Goal: Entertainment & Leisure: Consume media (video, audio)

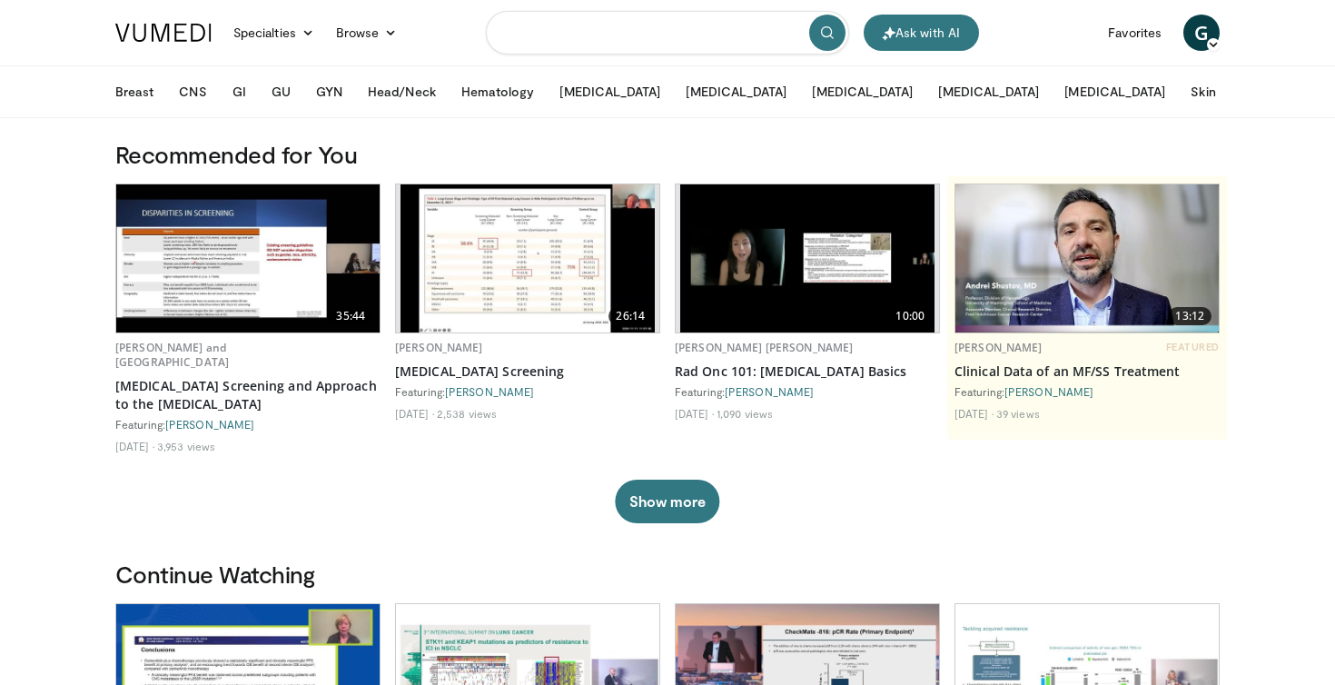
click at [590, 35] on input "Search topics, interventions" at bounding box center [667, 33] width 363 height 44
type input "**********"
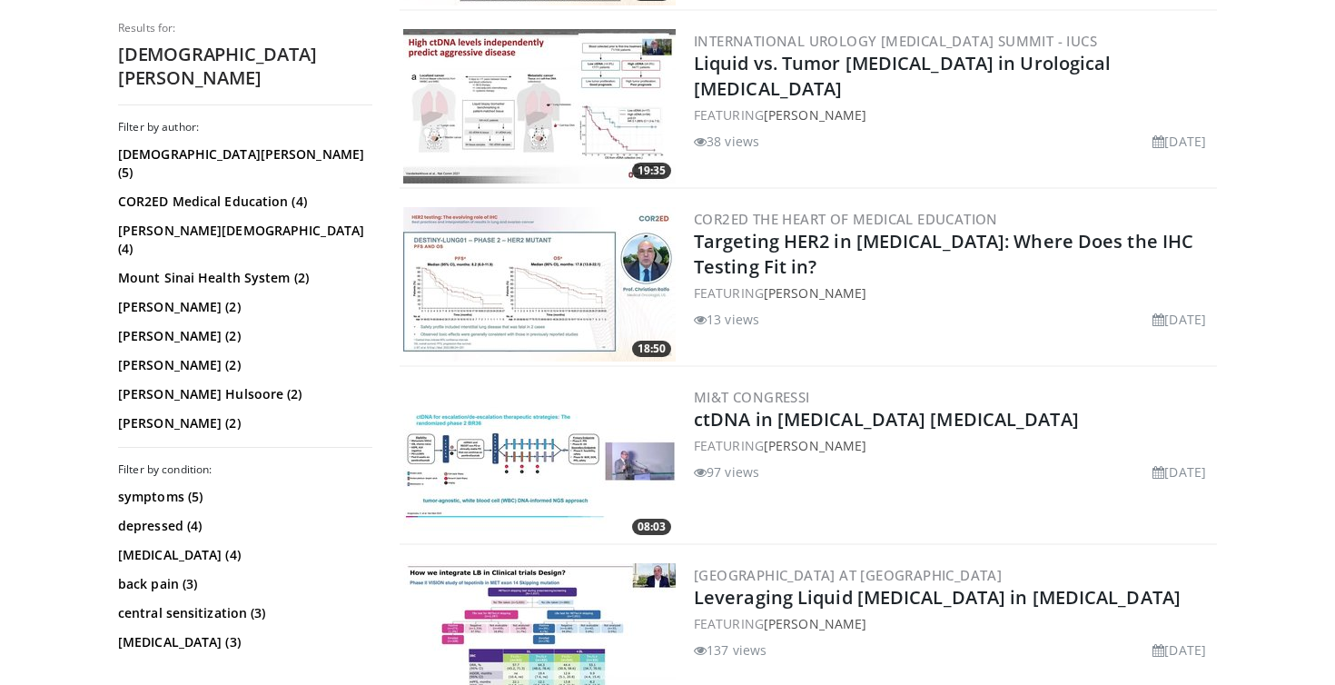
scroll to position [711, 0]
click at [497, 442] on img at bounding box center [539, 461] width 272 height 154
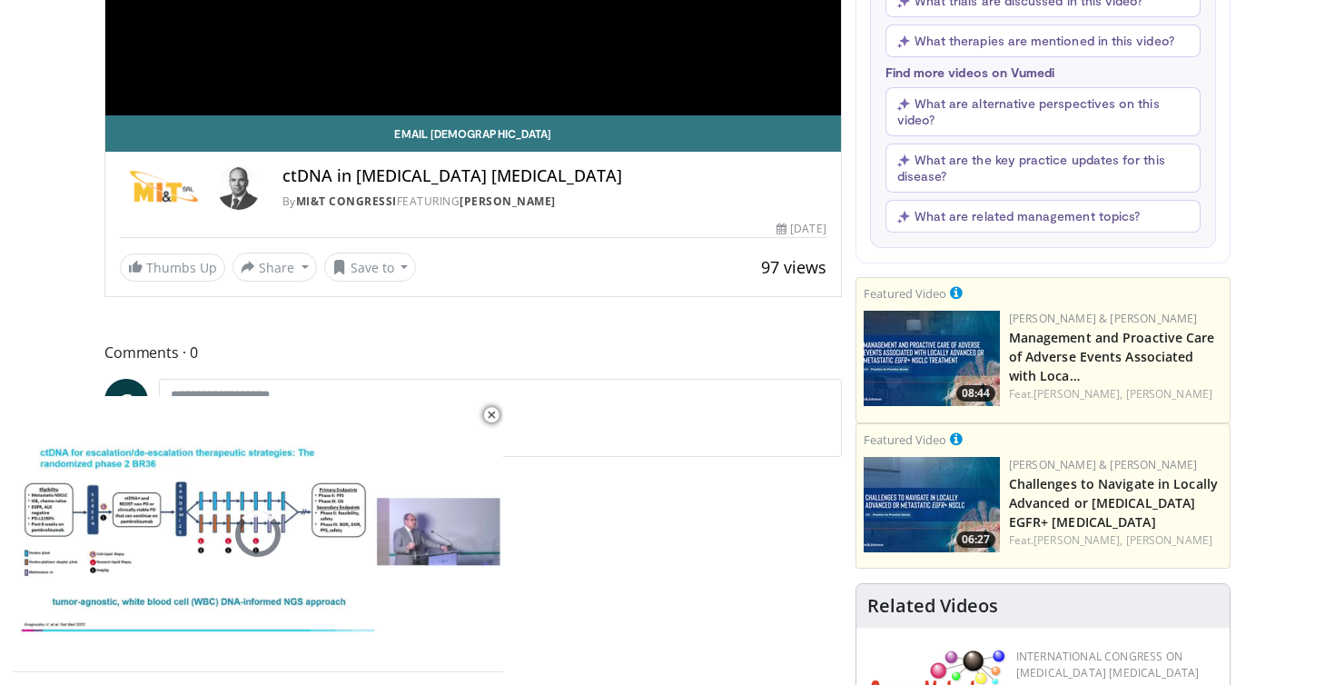
scroll to position [444, 0]
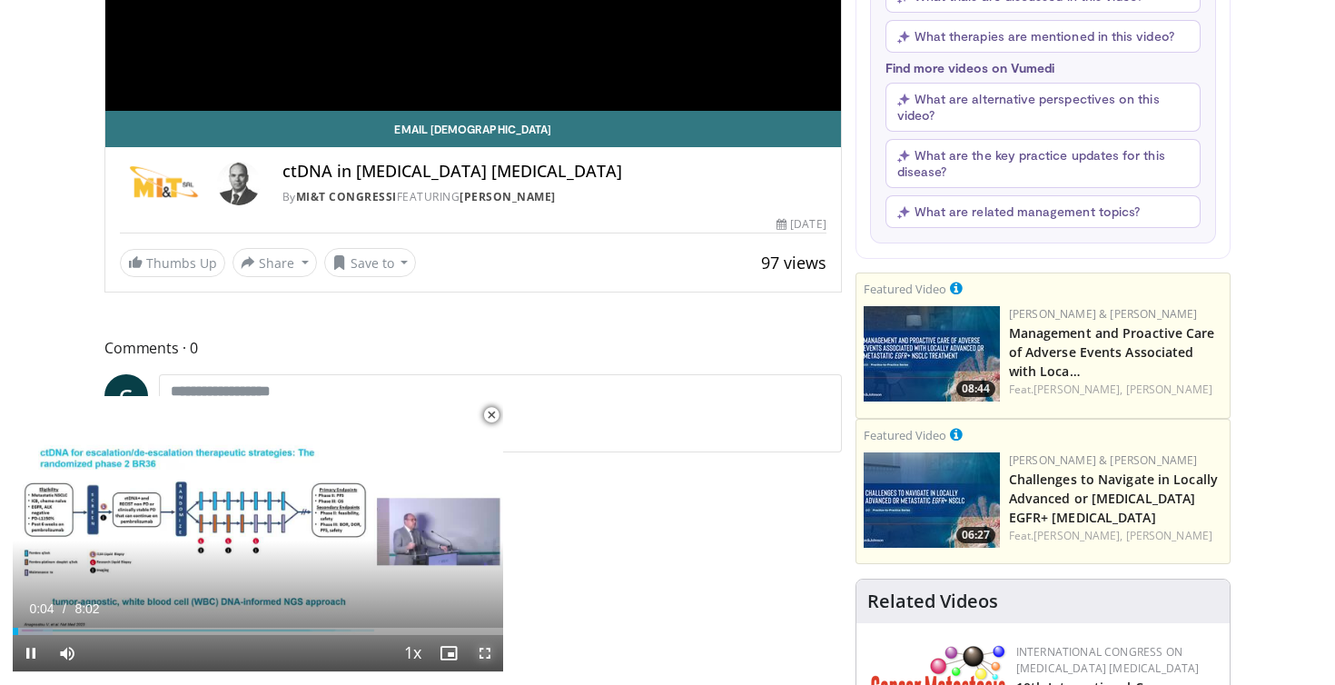
click at [488, 652] on span "Video Player" at bounding box center [485, 653] width 36 height 36
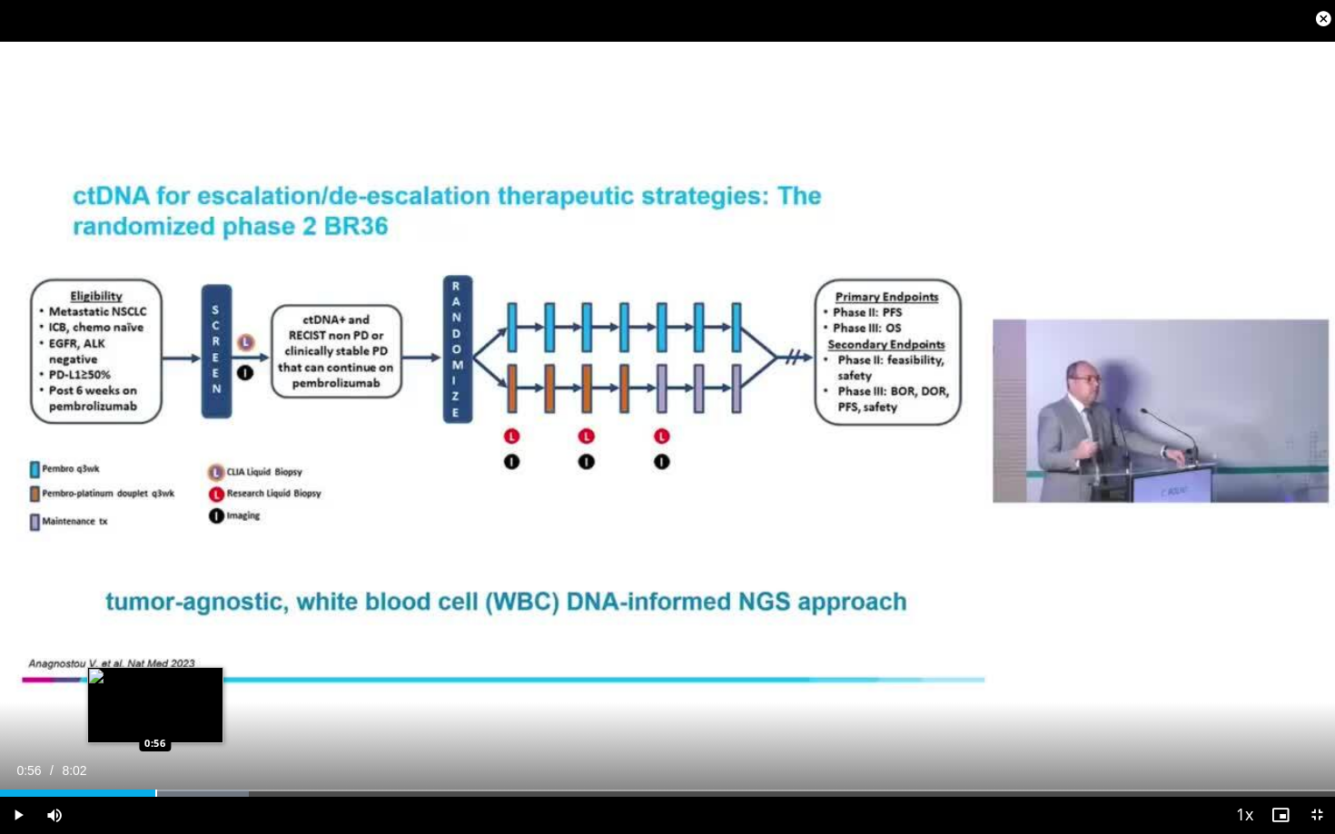
drag, startPoint x: 17, startPoint y: 792, endPoint x: 155, endPoint y: 792, distance: 138.0
click at [155, 684] on div "Progress Bar" at bounding box center [156, 793] width 2 height 7
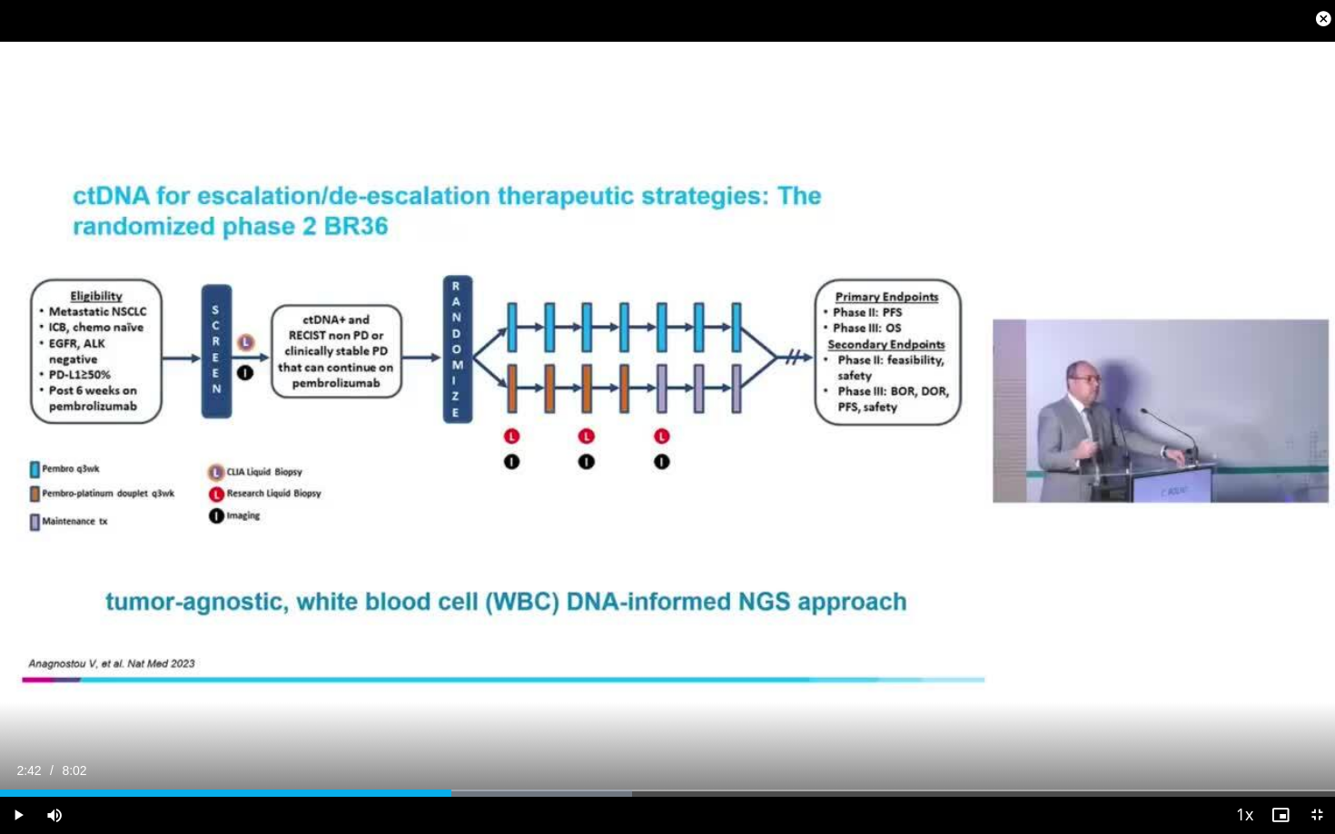
drag, startPoint x: 160, startPoint y: 795, endPoint x: 450, endPoint y: 804, distance: 290.7
click at [450, 684] on div "Current Time 2:42 / Duration 8:02 Play Mute Loaded : 47.32% 2:42 0:56 Stream Ty…" at bounding box center [667, 815] width 1335 height 36
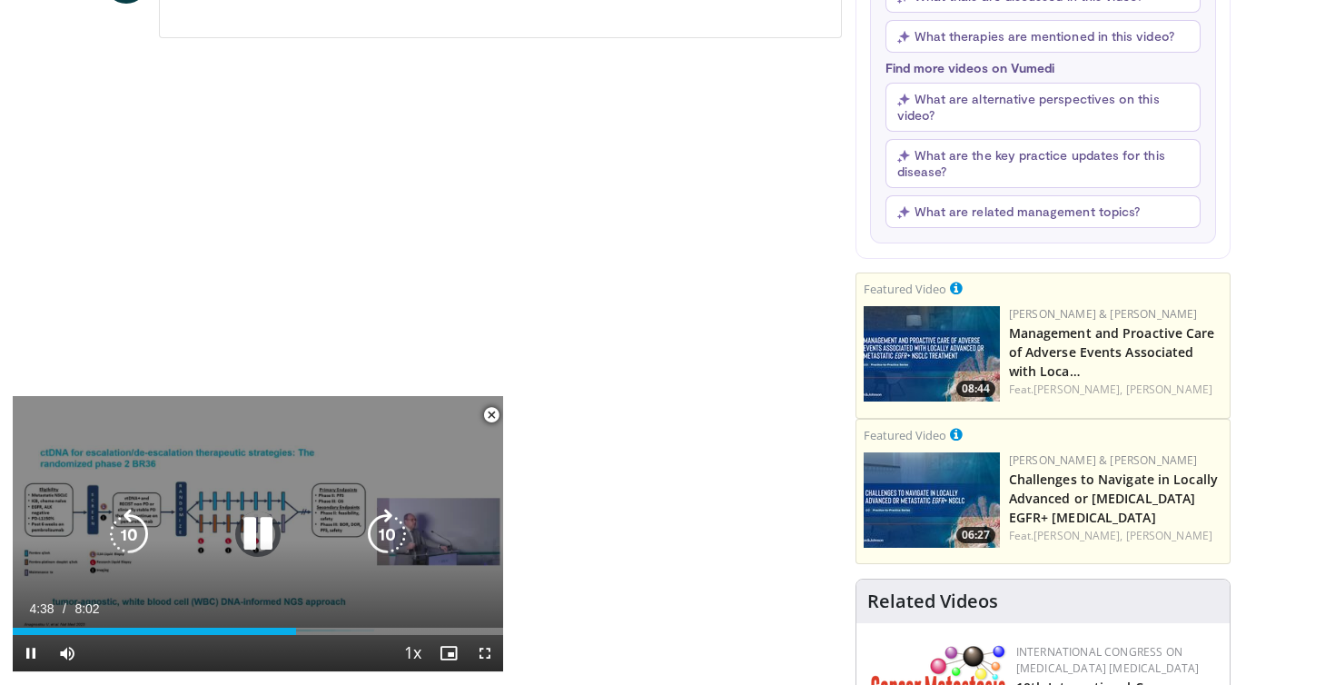
drag, startPoint x: 463, startPoint y: 627, endPoint x: 143, endPoint y: 603, distance: 321.5
click at [143, 635] on div "Current Time 4:38 / Duration 8:02 Pause Mute Loaded : 0.00% 4:07 5:24 Stream Ty…" at bounding box center [258, 653] width 490 height 36
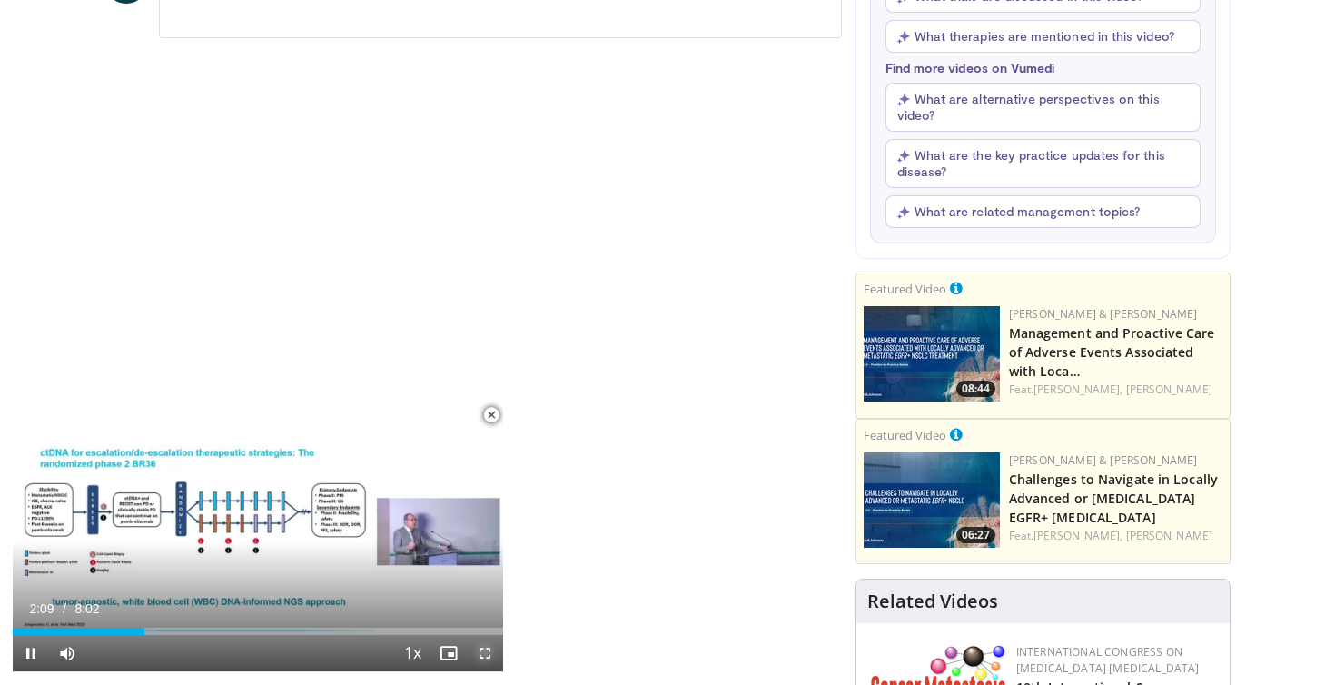
click at [482, 650] on span "Video Player" at bounding box center [485, 653] width 36 height 36
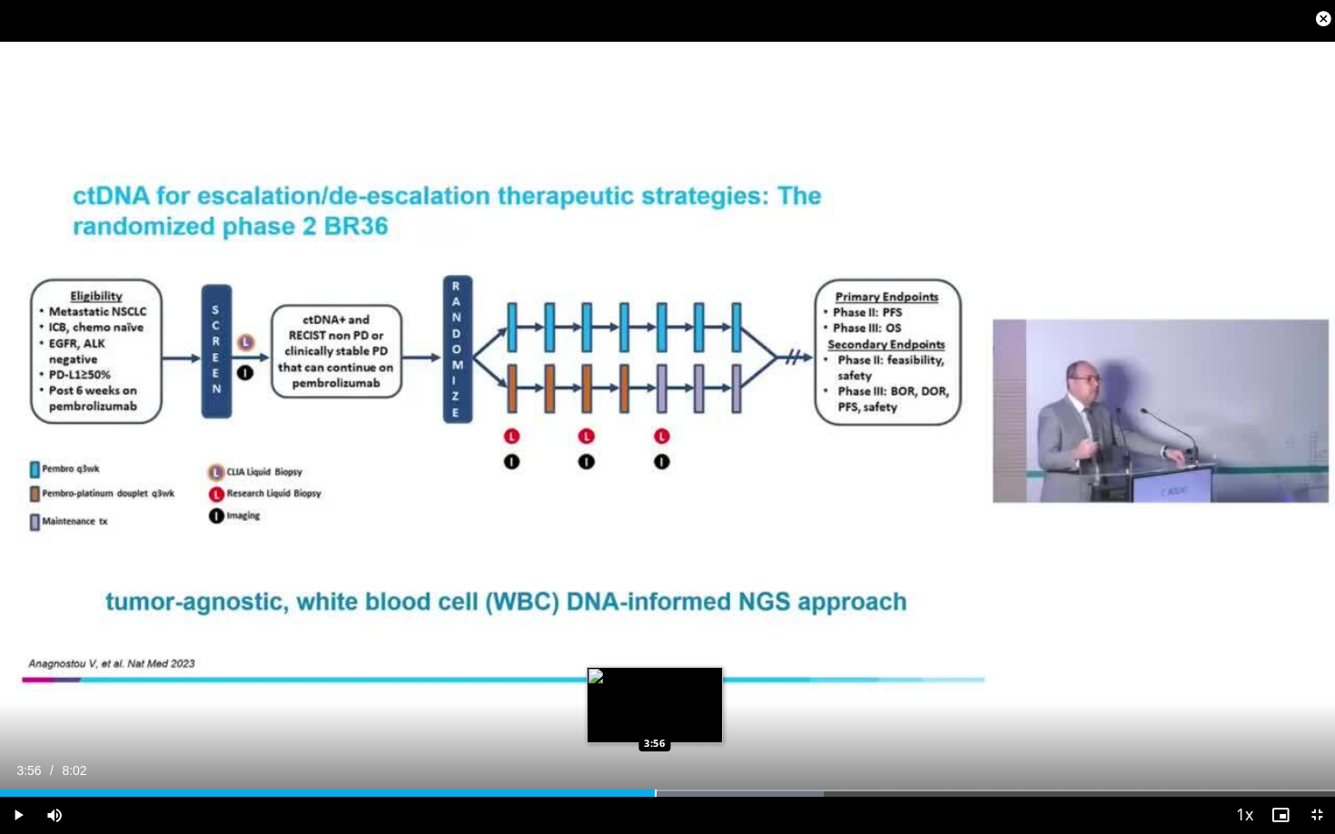
drag, startPoint x: 362, startPoint y: 790, endPoint x: 654, endPoint y: 788, distance: 291.5
click at [654, 684] on div "Loaded : 61.73% 3:56 3:56" at bounding box center [667, 788] width 1335 height 17
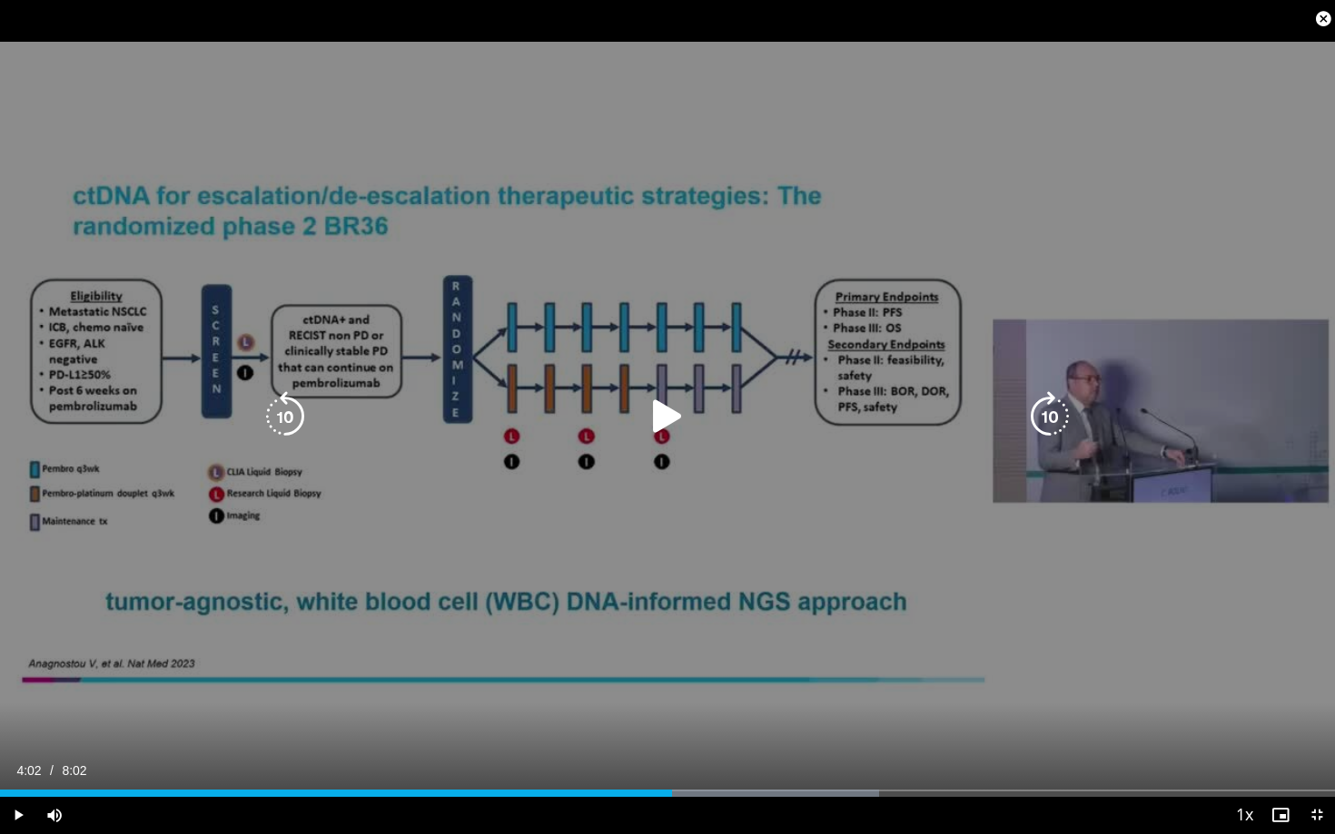
drag, startPoint x: 704, startPoint y: 790, endPoint x: 671, endPoint y: 786, distance: 32.9
click at [671, 684] on div "Loaded : 65.85% 4:02 4:02" at bounding box center [667, 788] width 1335 height 17
click at [659, 417] on icon "Video Player" at bounding box center [667, 416] width 51 height 51
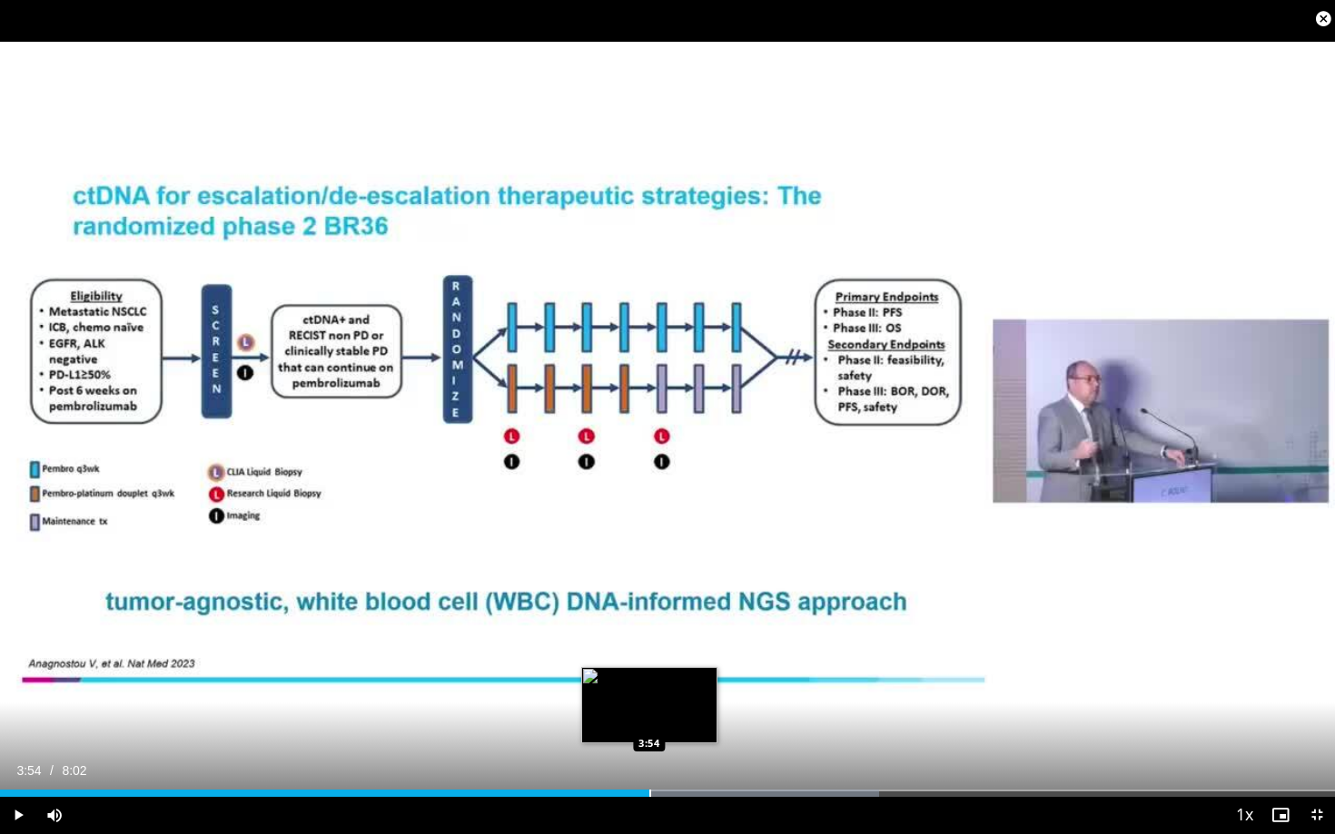
drag, startPoint x: 676, startPoint y: 792, endPoint x: 648, endPoint y: 784, distance: 28.2
click at [648, 684] on div "Loaded : 65.85% 3:54 3:54" at bounding box center [667, 788] width 1335 height 17
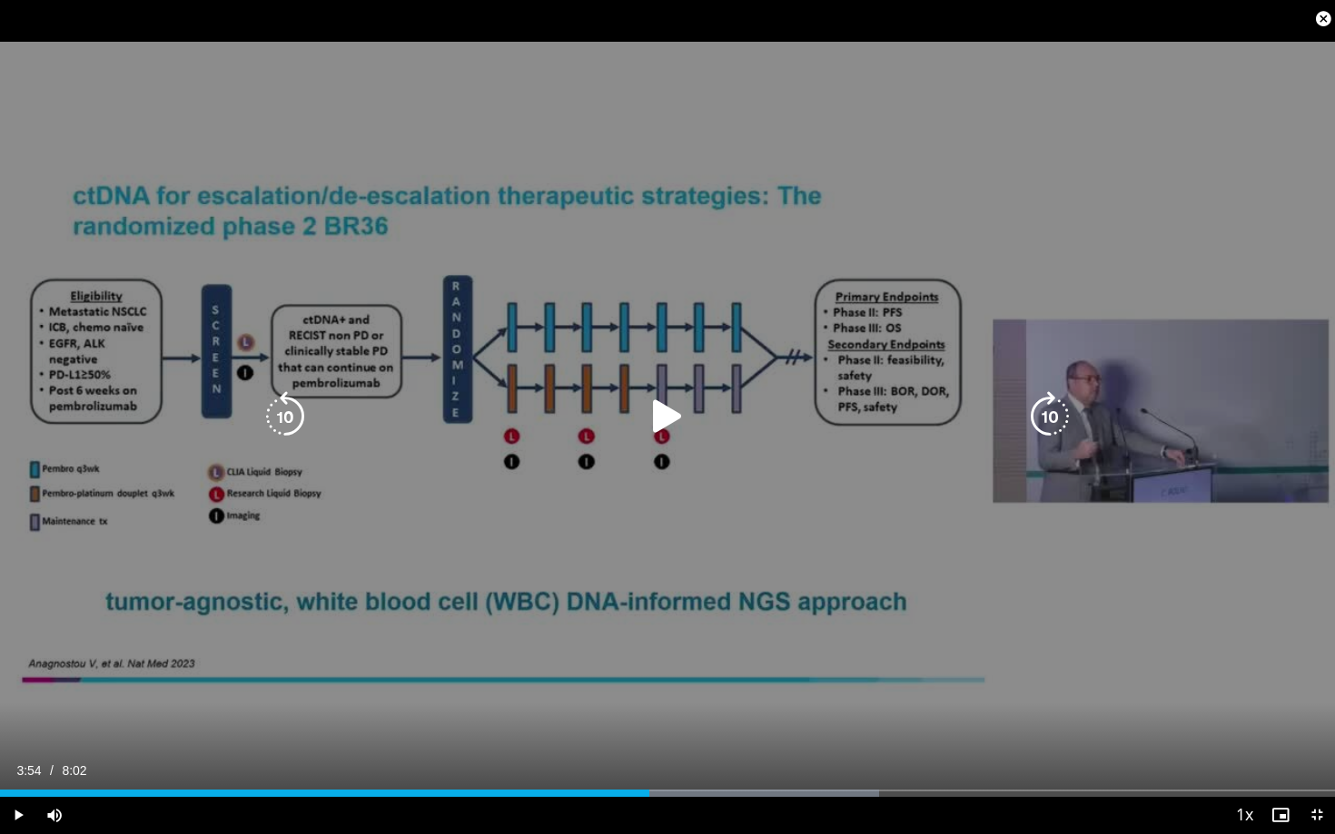
click at [511, 494] on div "10 seconds Tap to unmute" at bounding box center [667, 417] width 1335 height 834
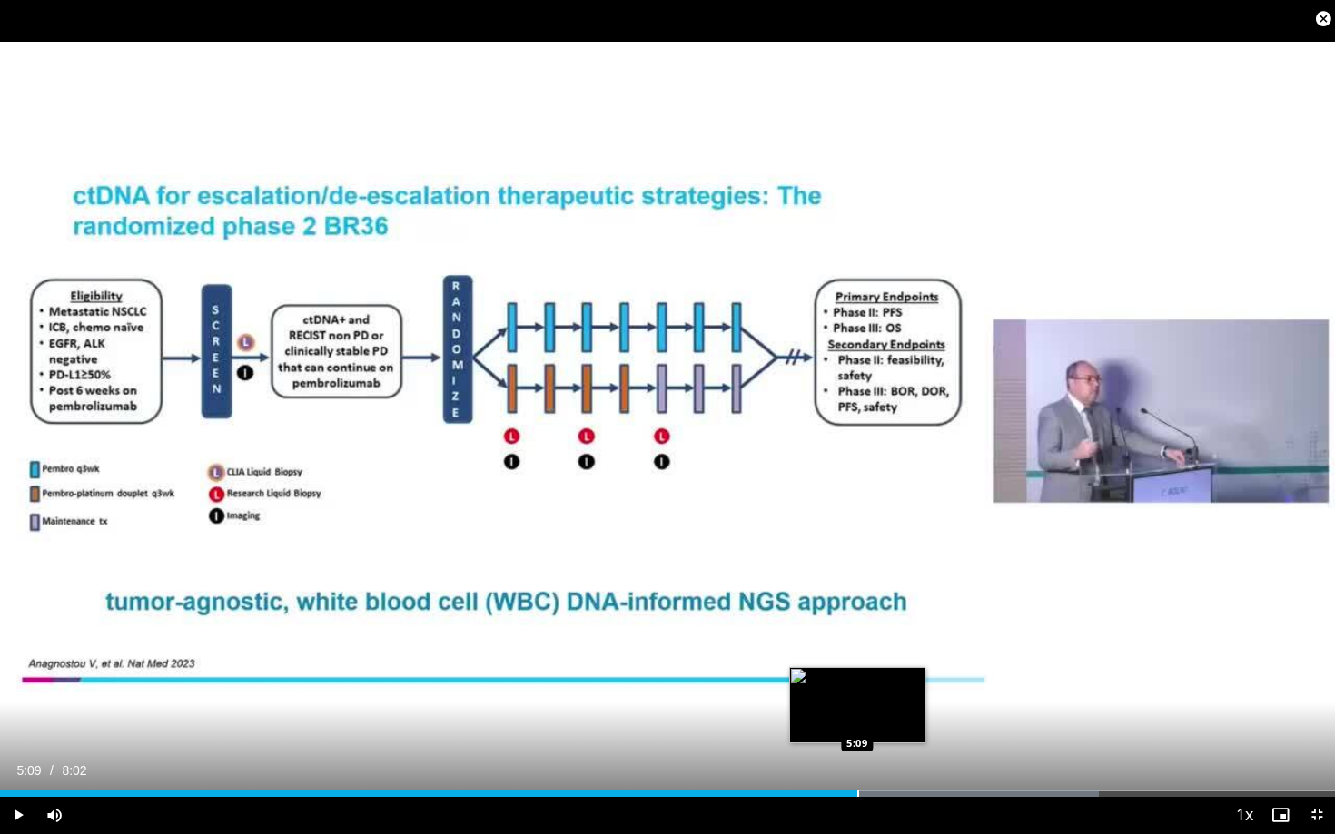
drag, startPoint x: 713, startPoint y: 791, endPoint x: 856, endPoint y: 795, distance: 143.5
click at [857, 684] on div "Progress Bar" at bounding box center [858, 793] width 2 height 7
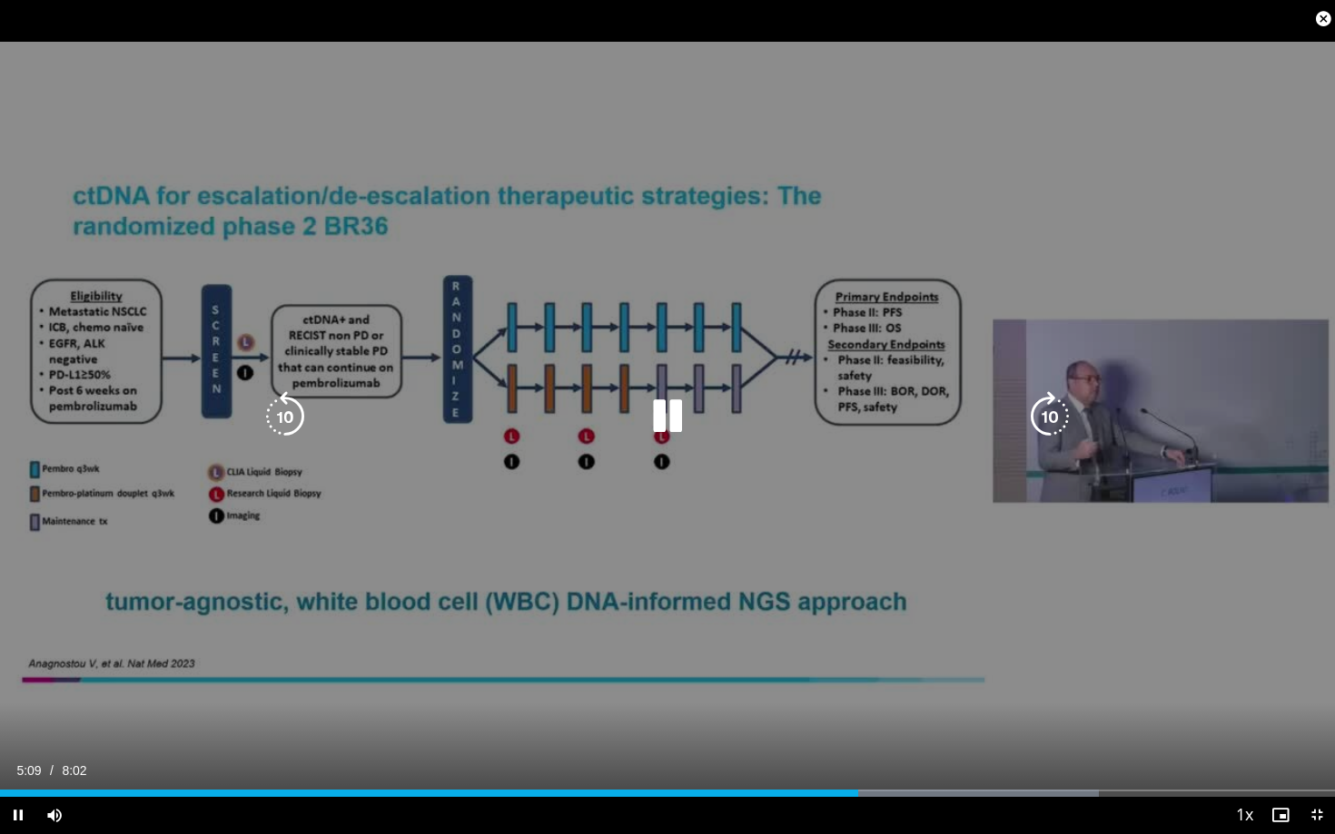
click at [557, 460] on div "10 seconds Tap to unmute" at bounding box center [667, 417] width 1335 height 834
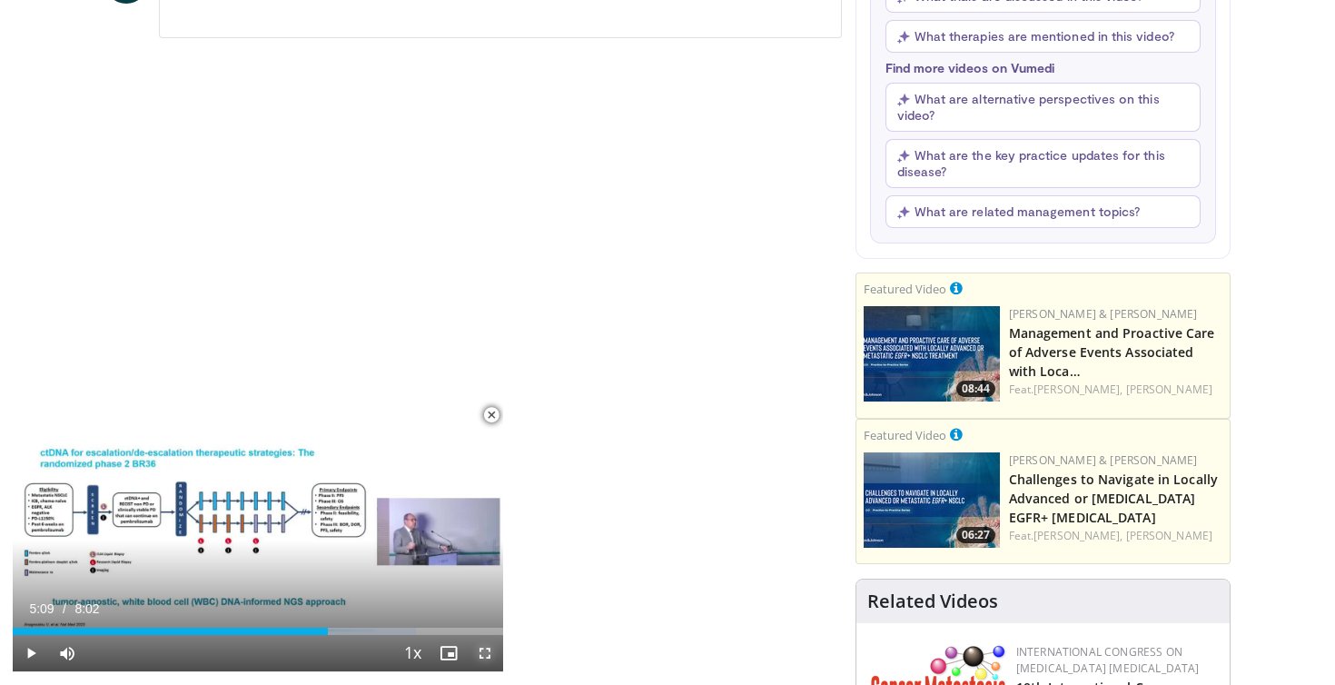
click at [481, 651] on span "Video Player" at bounding box center [485, 653] width 36 height 36
click at [486, 651] on span "Video Player" at bounding box center [485, 653] width 36 height 36
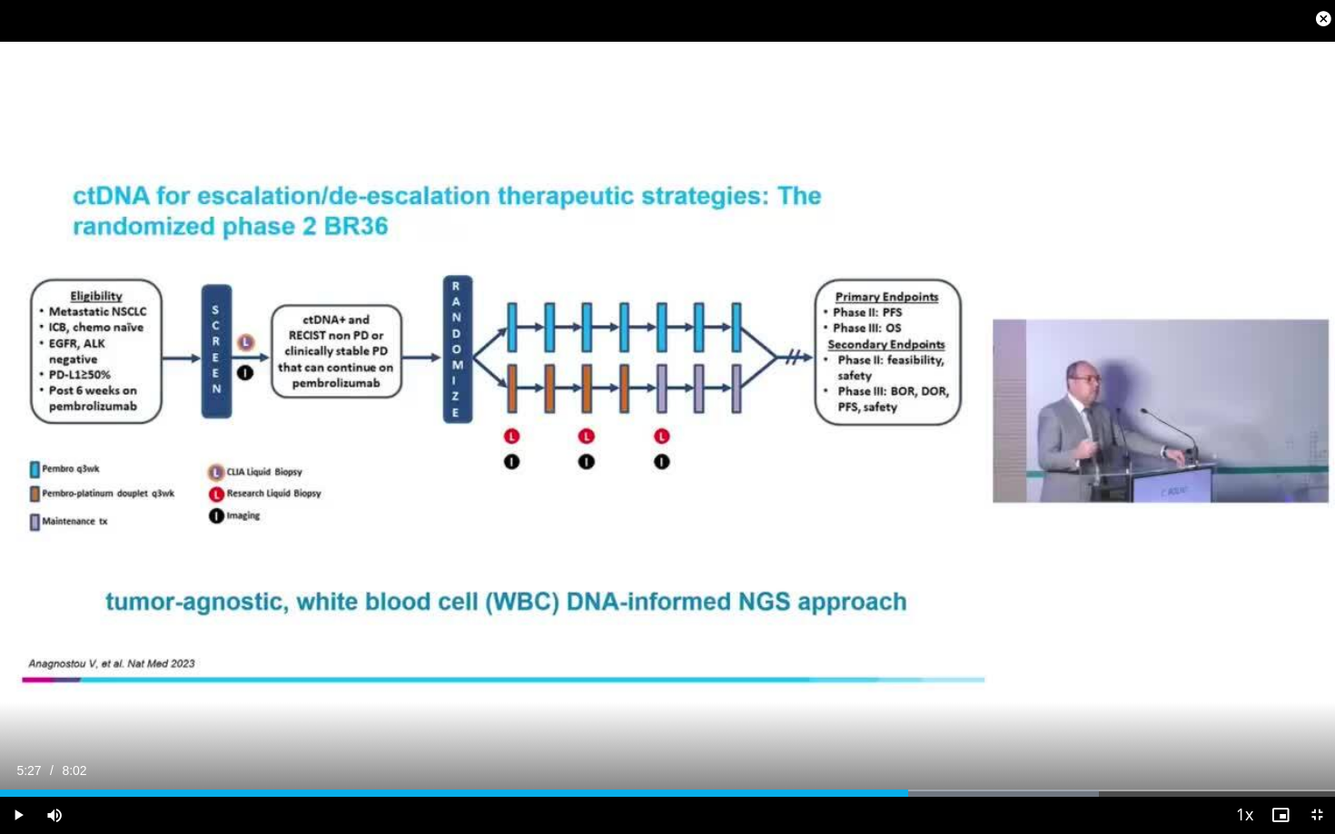
drag, startPoint x: 860, startPoint y: 793, endPoint x: 908, endPoint y: 790, distance: 48.2
click at [908, 684] on div "Loaded : 82.31% 5:27 5:27" at bounding box center [667, 793] width 1335 height 7
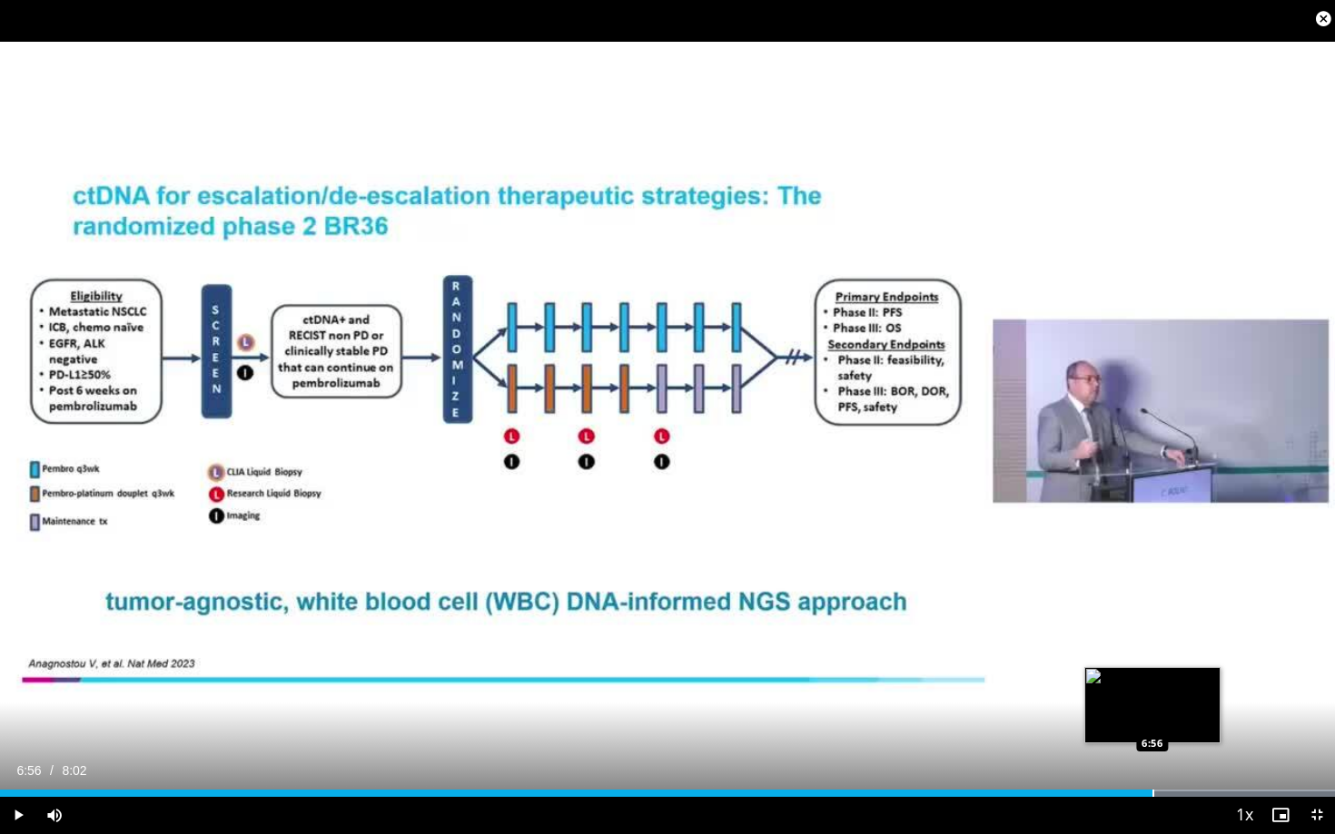
drag, startPoint x: 910, startPoint y: 793, endPoint x: 1152, endPoint y: 781, distance: 242.7
click at [1152, 684] on div "Loaded : 100.00% 6:56 6:56" at bounding box center [667, 788] width 1335 height 17
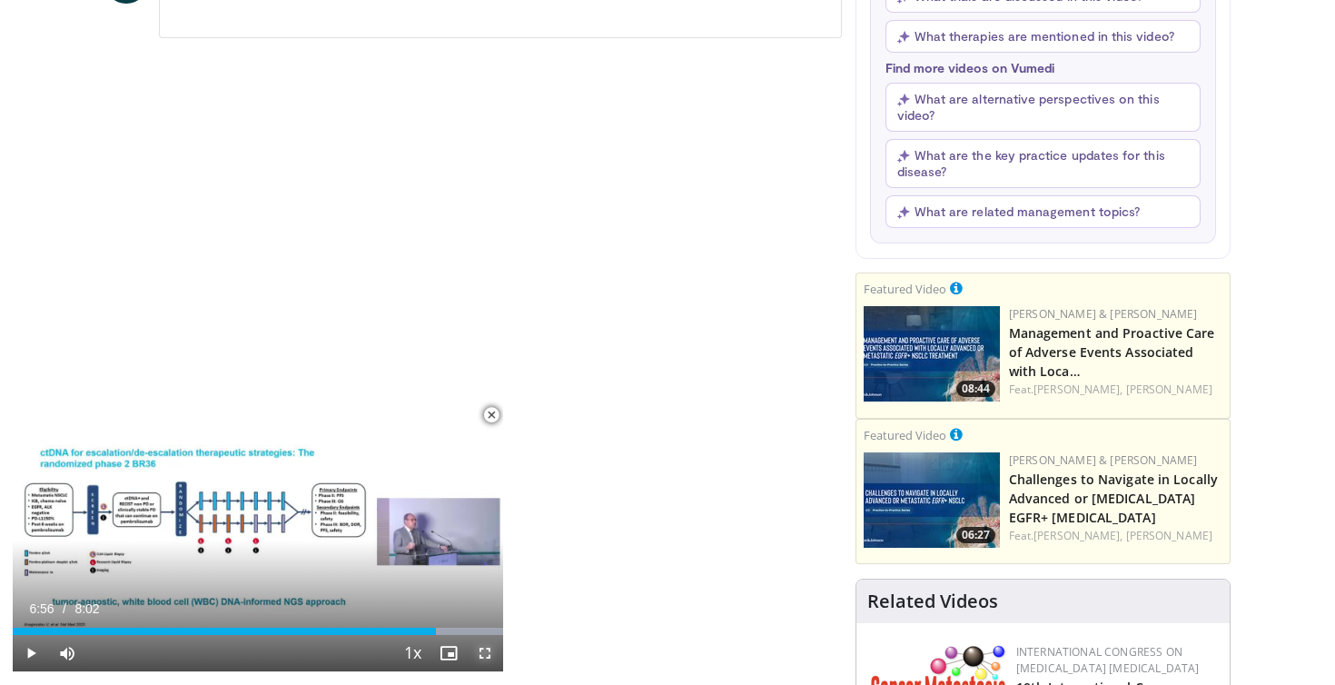
click at [485, 651] on span "Video Player" at bounding box center [485, 653] width 36 height 36
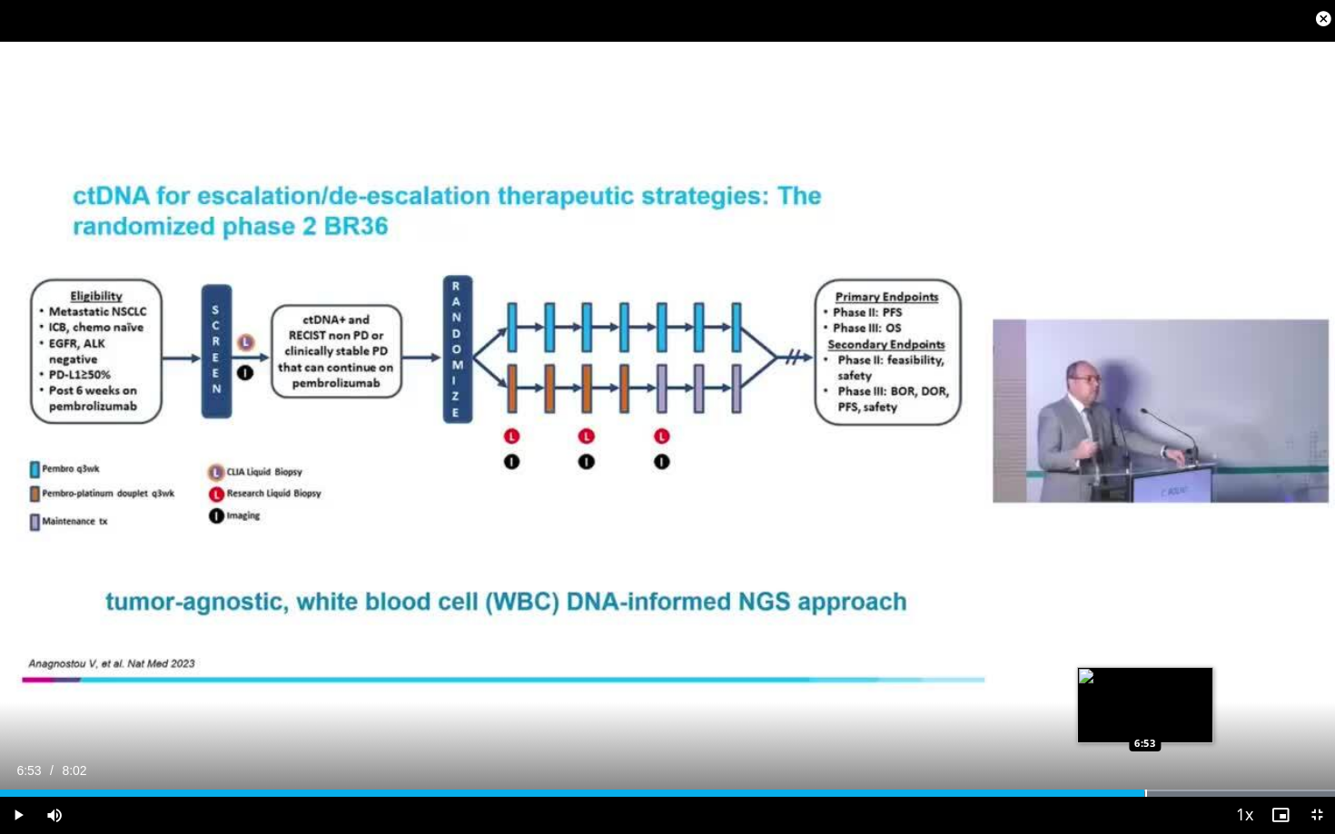
click at [1145, 684] on div "Progress Bar" at bounding box center [1146, 793] width 2 height 7
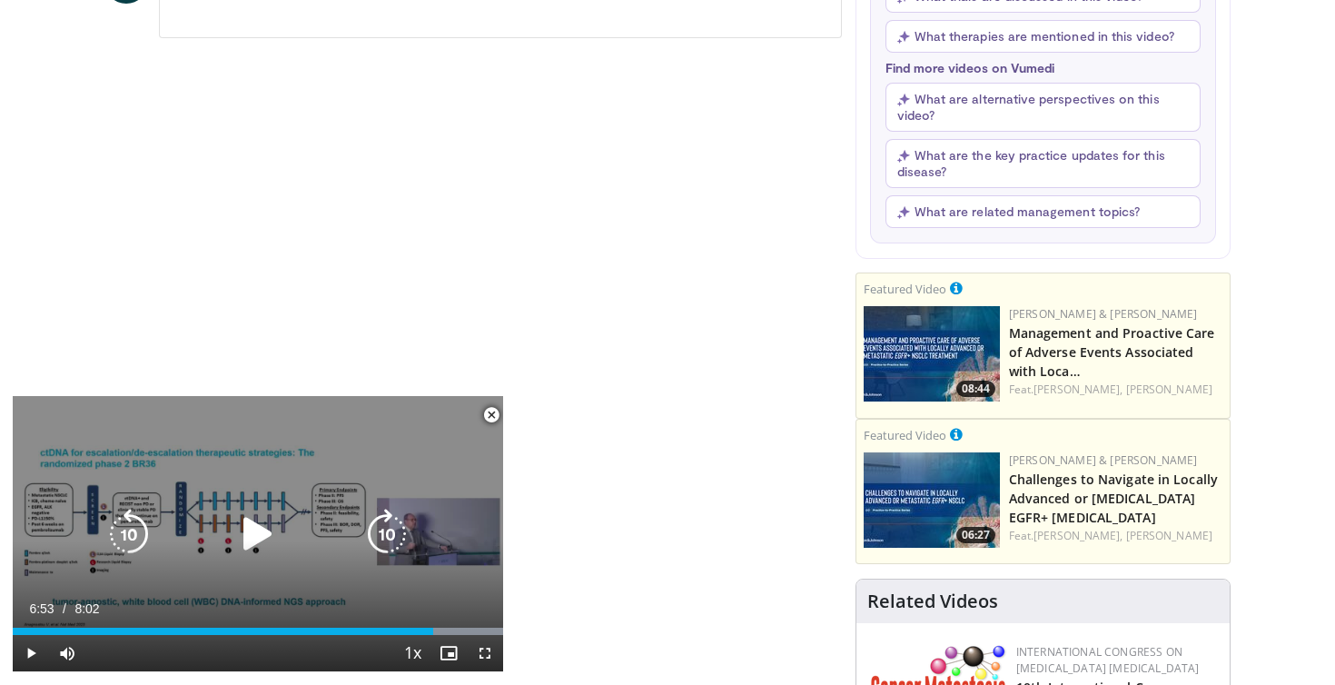
click at [252, 473] on div "10 seconds Tap to unmute" at bounding box center [258, 533] width 490 height 275
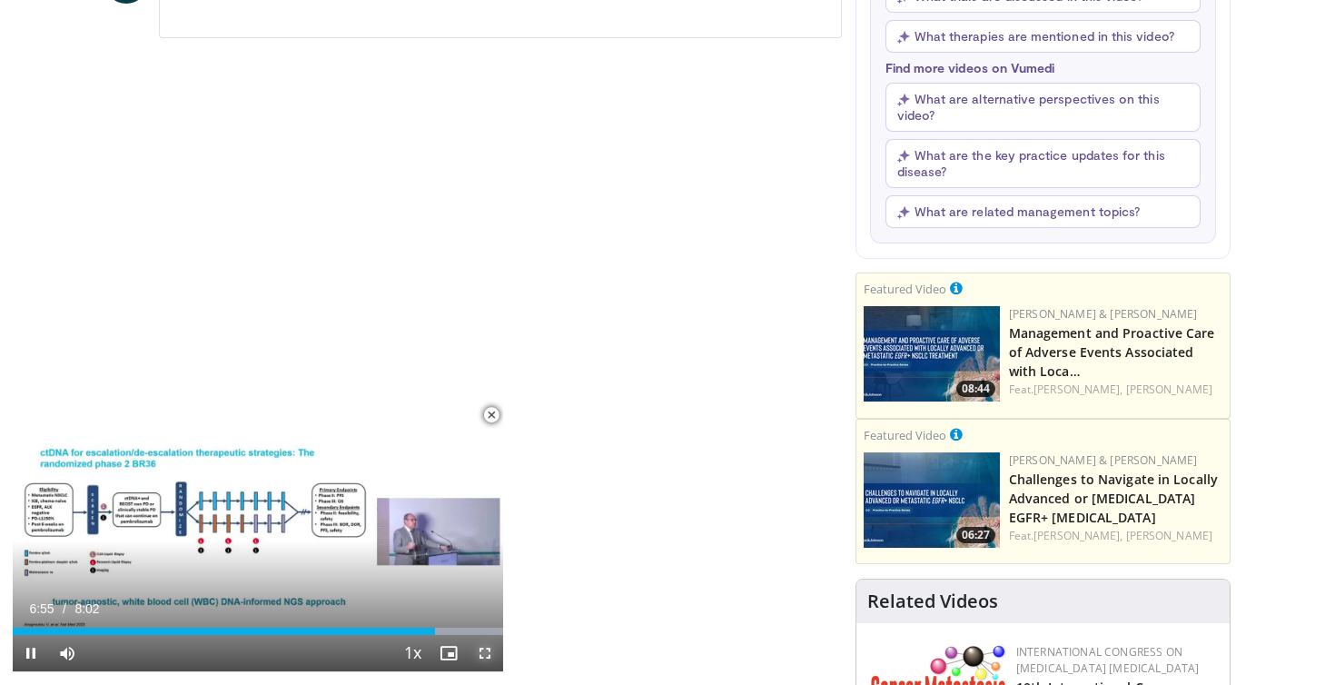
click at [484, 646] on span "Video Player" at bounding box center [485, 653] width 36 height 36
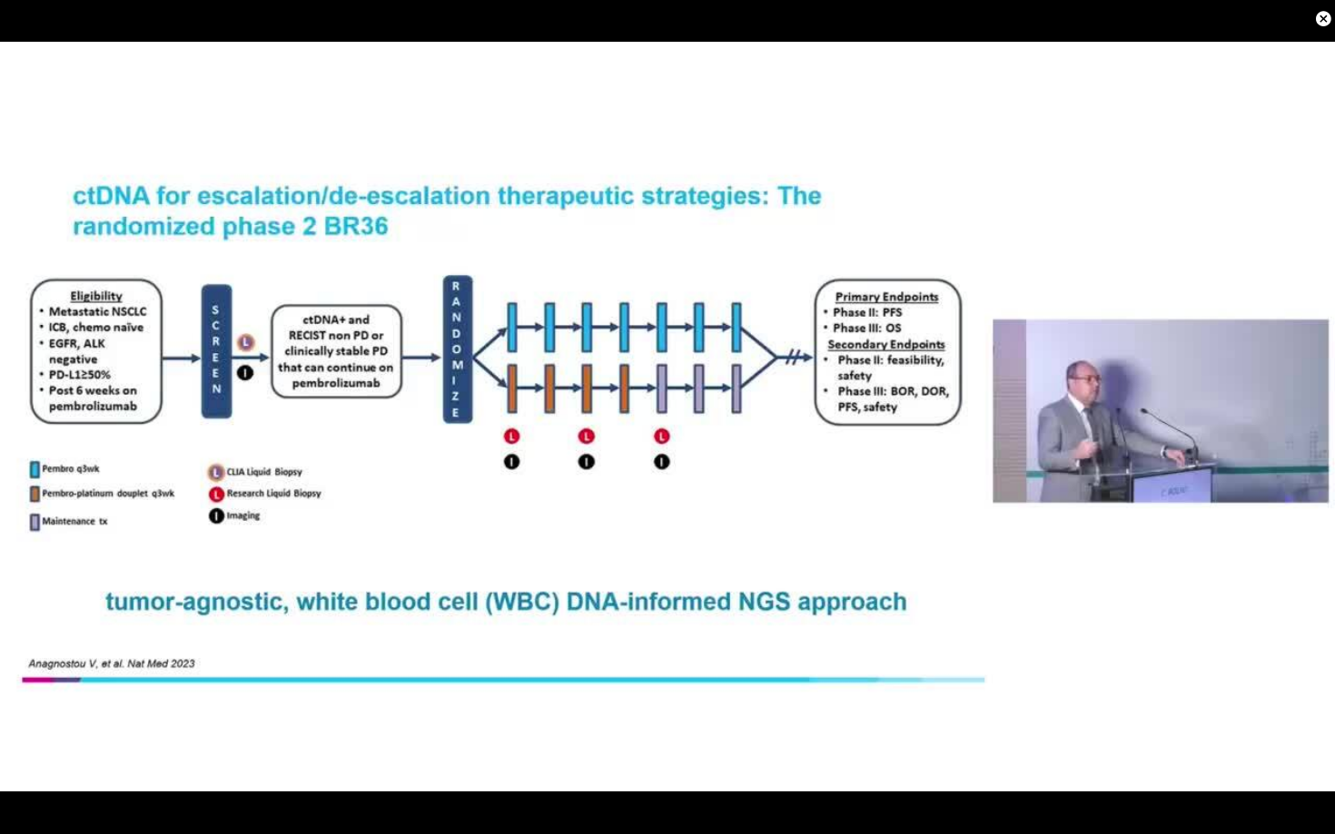
drag, startPoint x: 1158, startPoint y: 794, endPoint x: 675, endPoint y: 786, distance: 483.1
click at [675, 684] on video-js "**********" at bounding box center [667, 417] width 1335 height 834
